Goal: Transaction & Acquisition: Purchase product/service

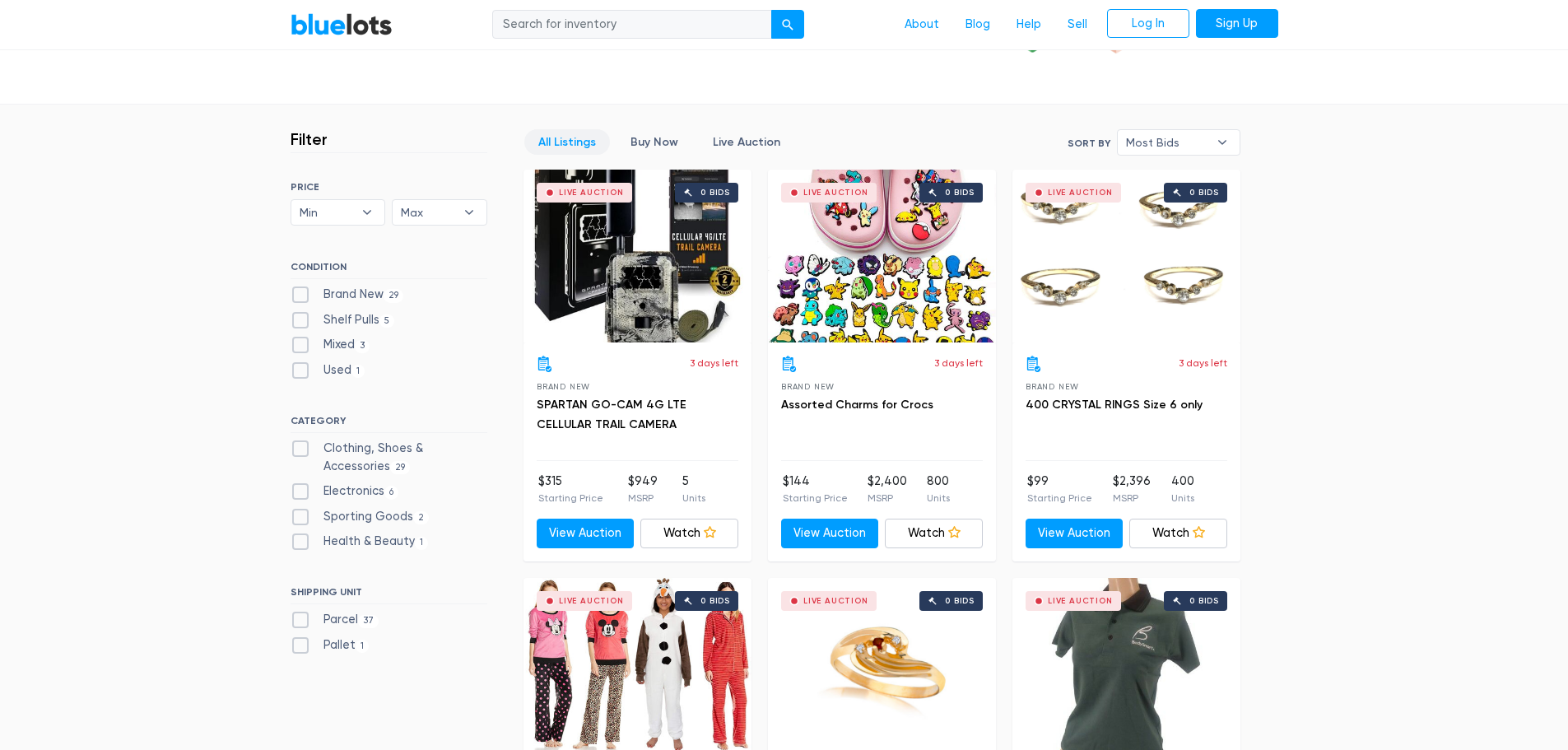
scroll to position [412, 0]
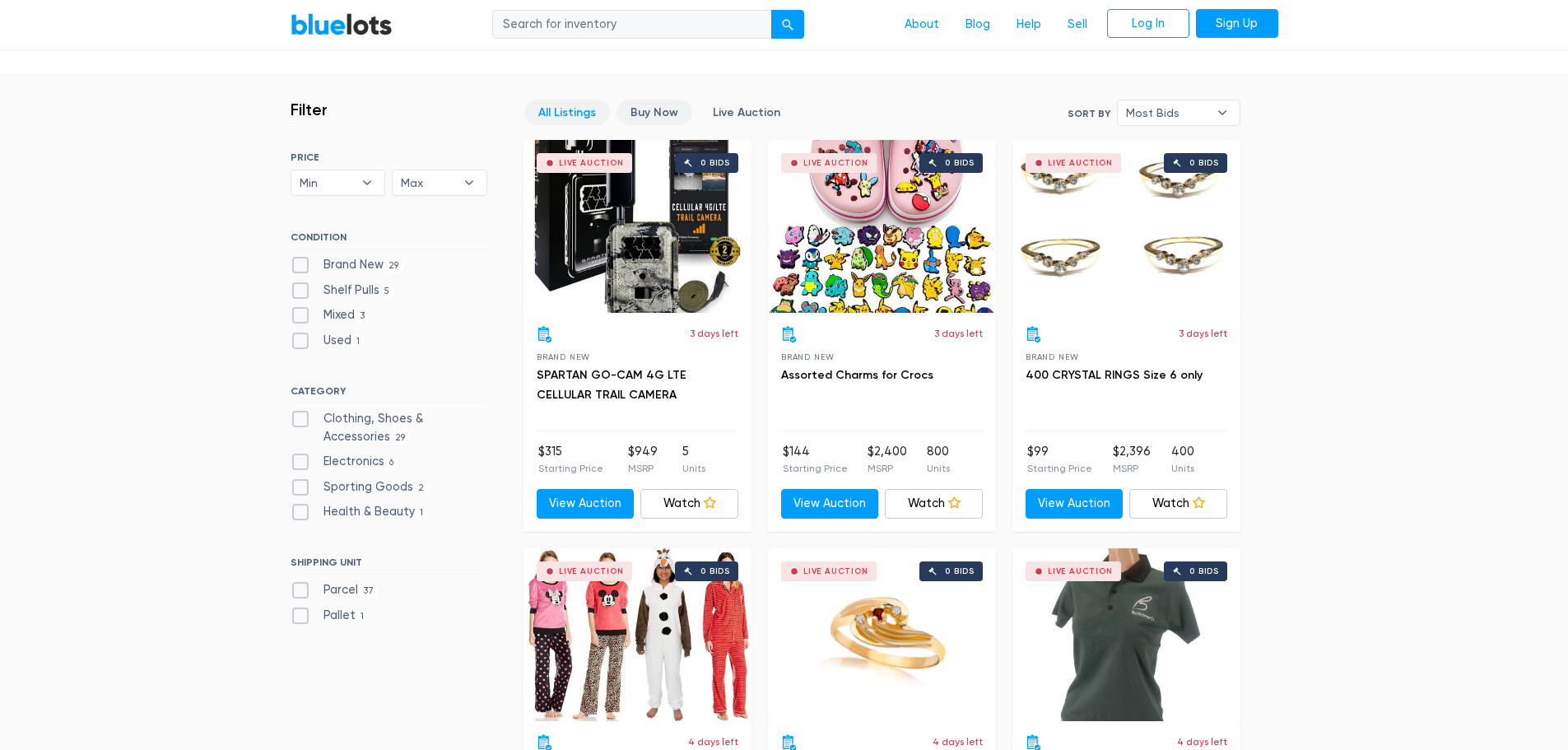
click at [638, 107] on link "Buy Now" at bounding box center [654, 112] width 76 height 26
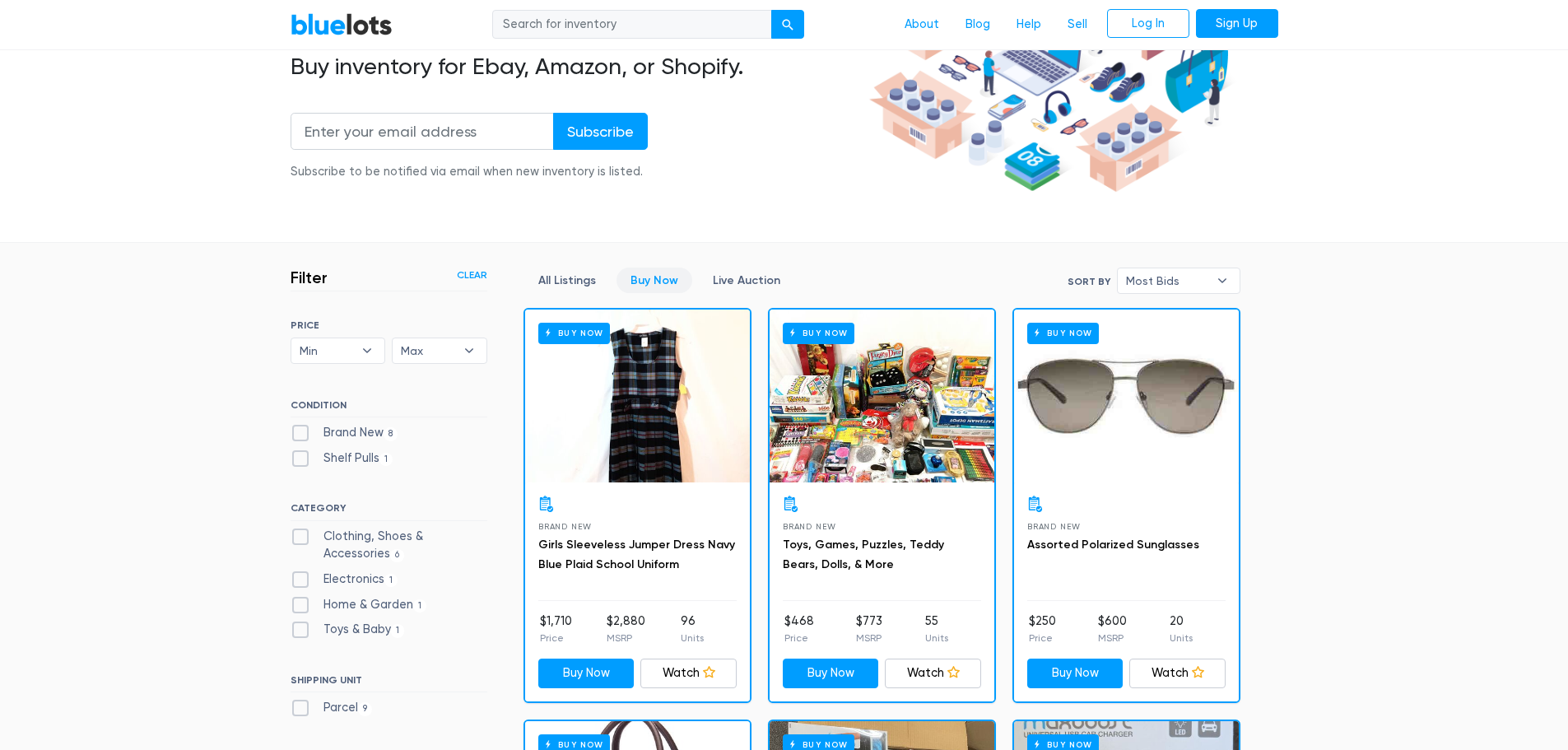
scroll to position [247, 0]
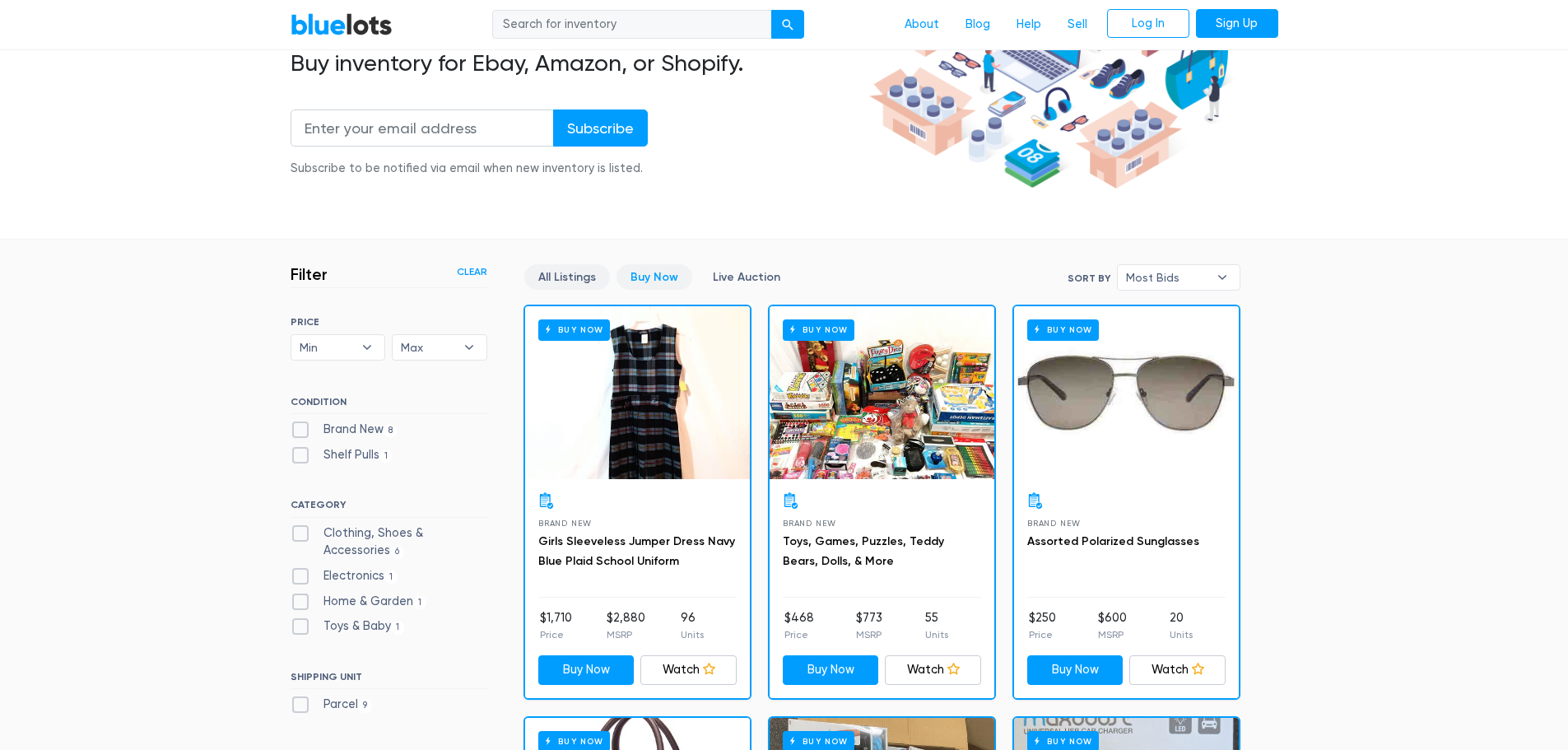
click at [576, 274] on link "All Listings" at bounding box center [567, 277] width 86 height 26
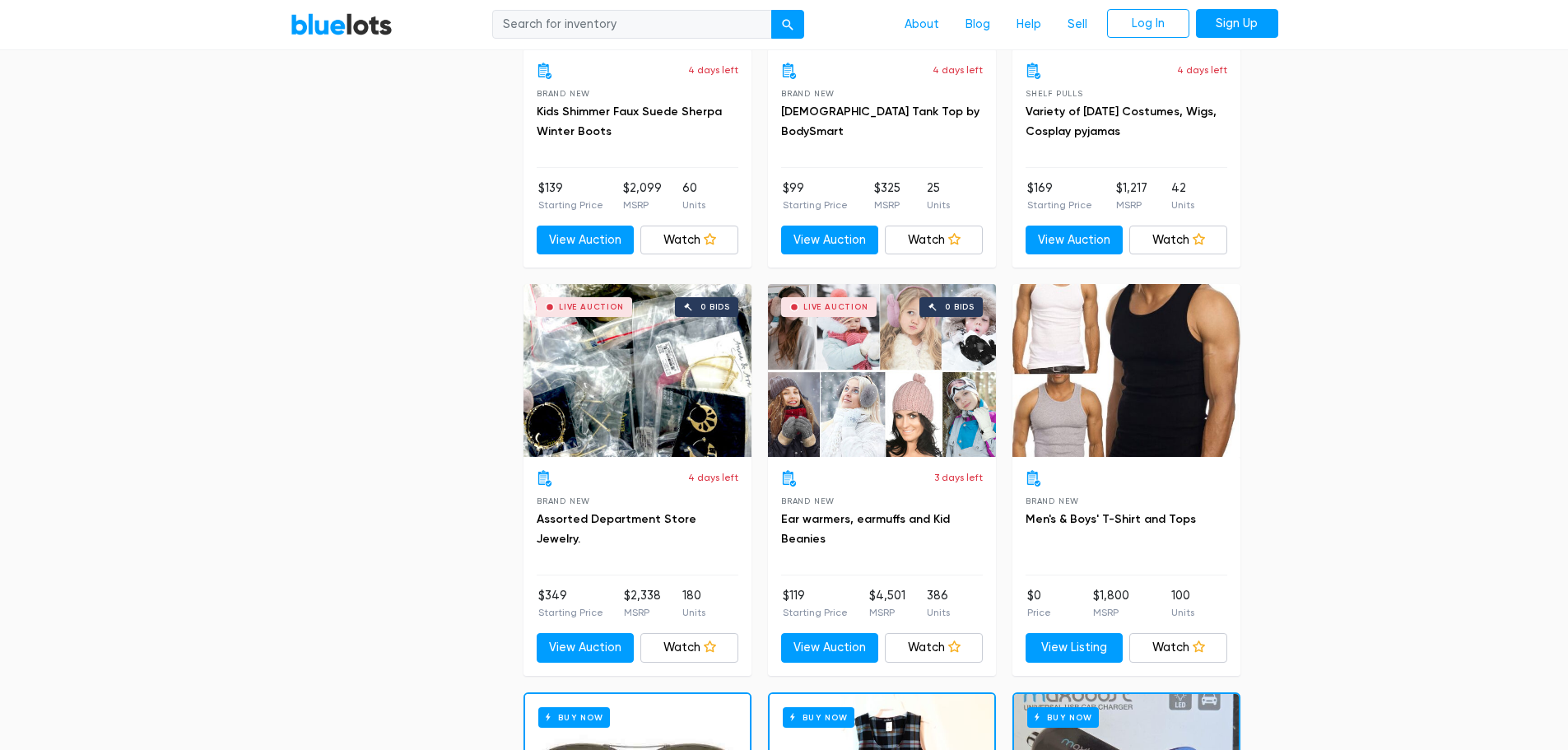
scroll to position [5134, 0]
